Goal: Information Seeking & Learning: Learn about a topic

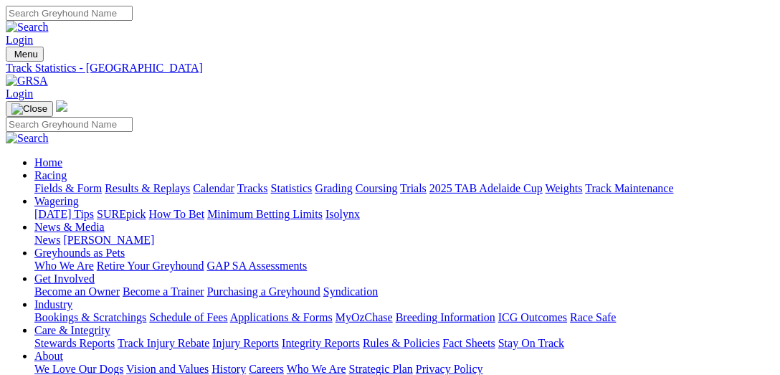
click at [313, 182] on link "Statistics" at bounding box center [292, 188] width 42 height 12
select select "angle-park"
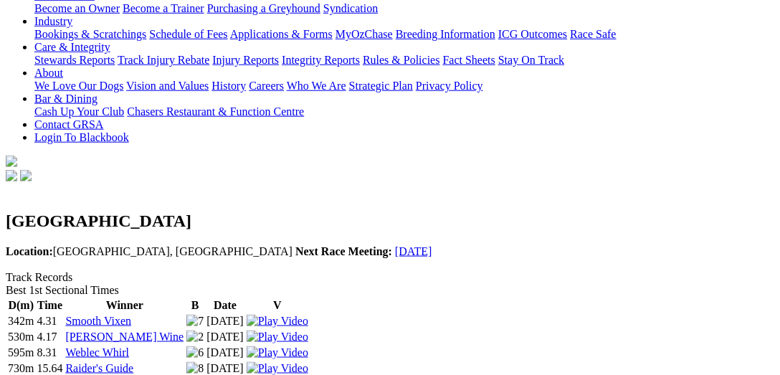
scroll to position [295, 0]
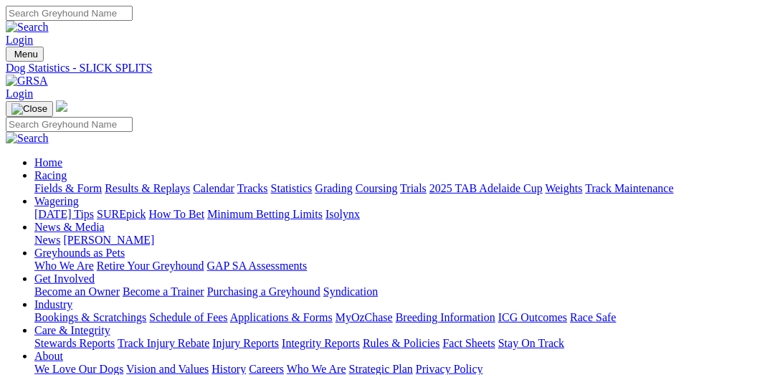
click at [313, 182] on link "Statistics" at bounding box center [292, 188] width 42 height 12
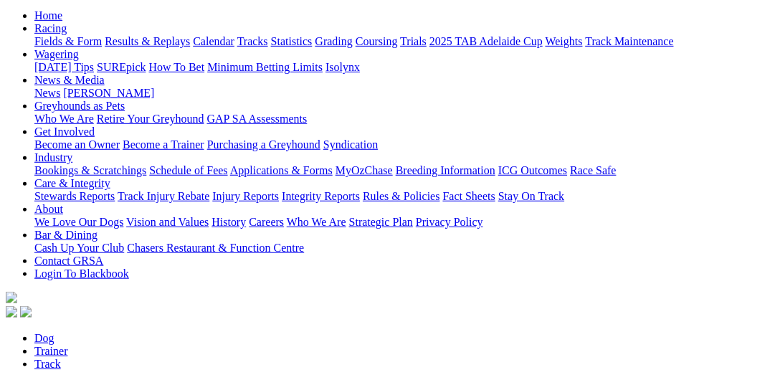
select select "launceston"
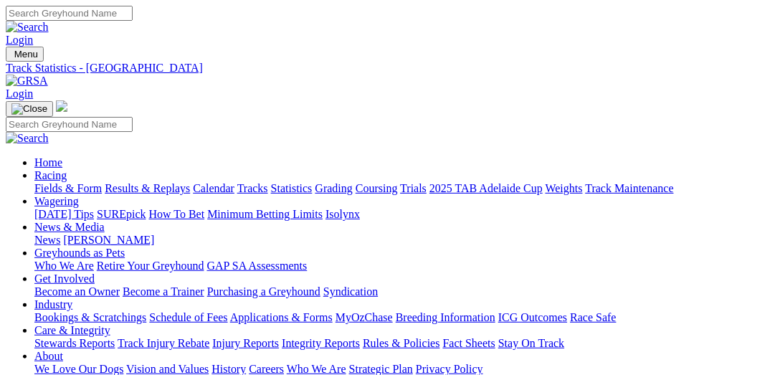
click at [313, 182] on link "Statistics" at bounding box center [292, 188] width 42 height 12
select select "ladbrokes-q-straight"
click at [268, 182] on link "Tracks" at bounding box center [252, 188] width 31 height 12
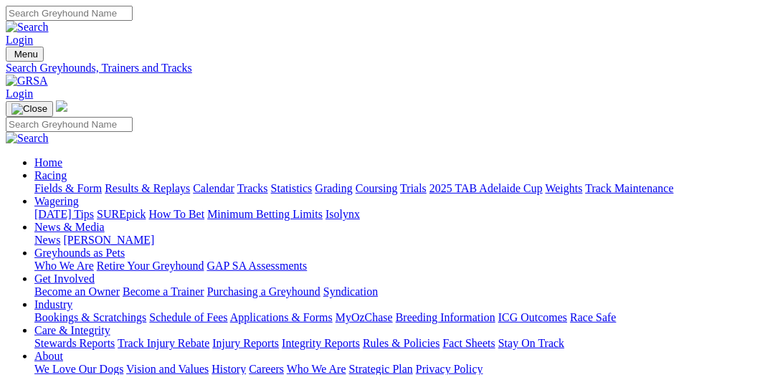
select select "angle-park"
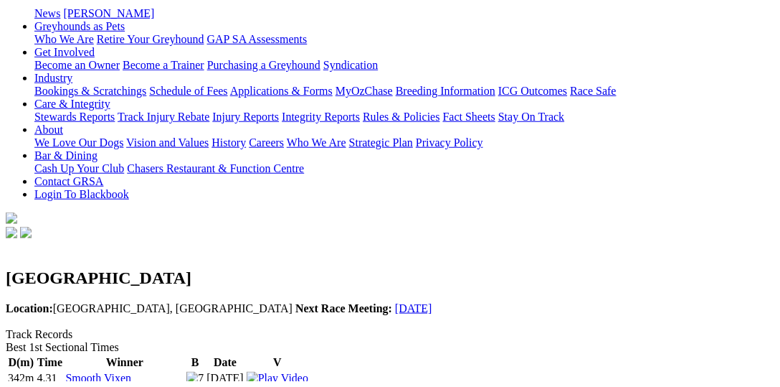
scroll to position [295, 0]
